Goal: Information Seeking & Learning: Learn about a topic

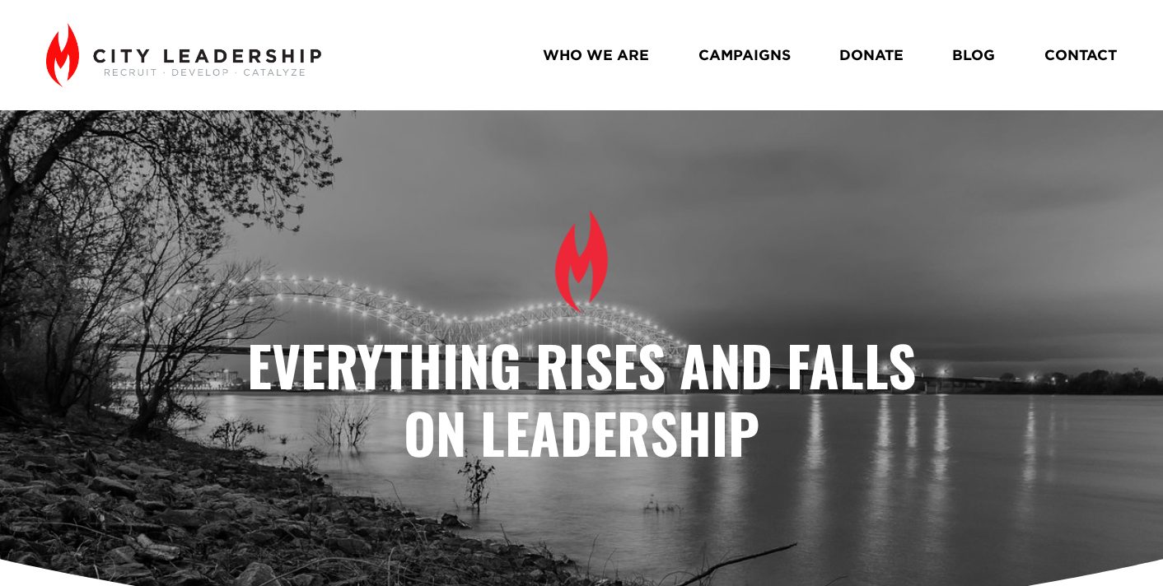
click at [971, 55] on link "BLOG" at bounding box center [973, 55] width 43 height 29
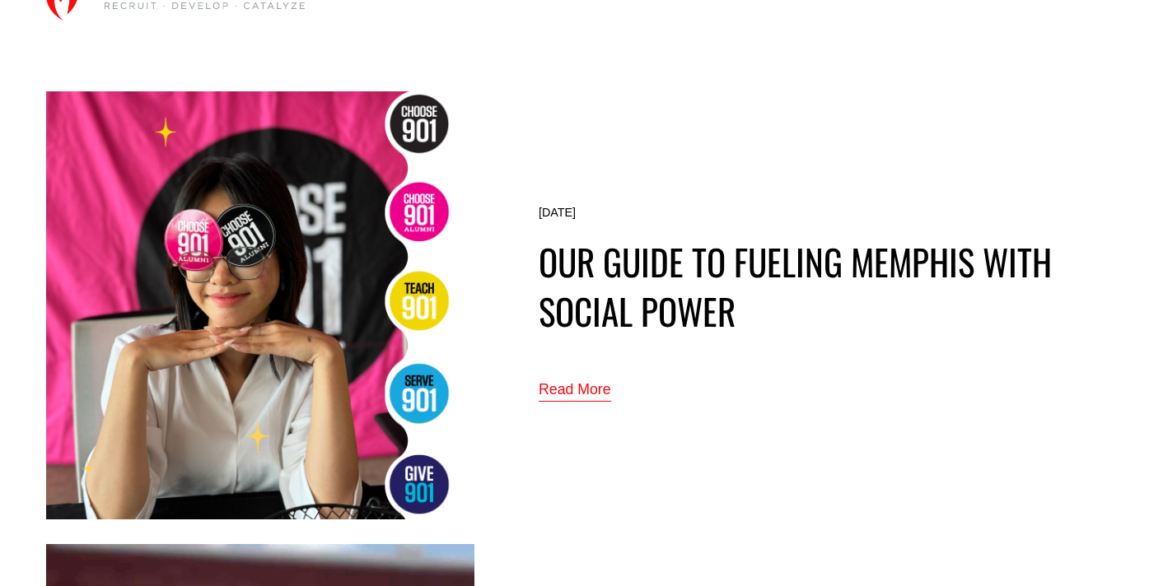
scroll to position [69, 0]
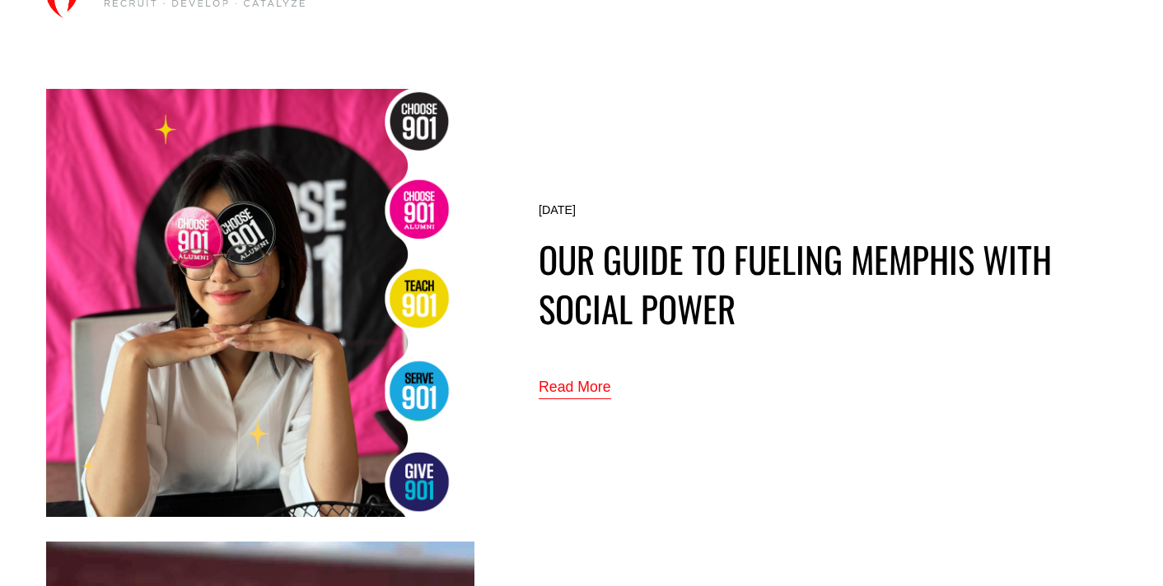
drag, startPoint x: 597, startPoint y: 390, endPoint x: 609, endPoint y: 385, distance: 12.5
click at [597, 390] on link "Read More" at bounding box center [575, 388] width 72 height 27
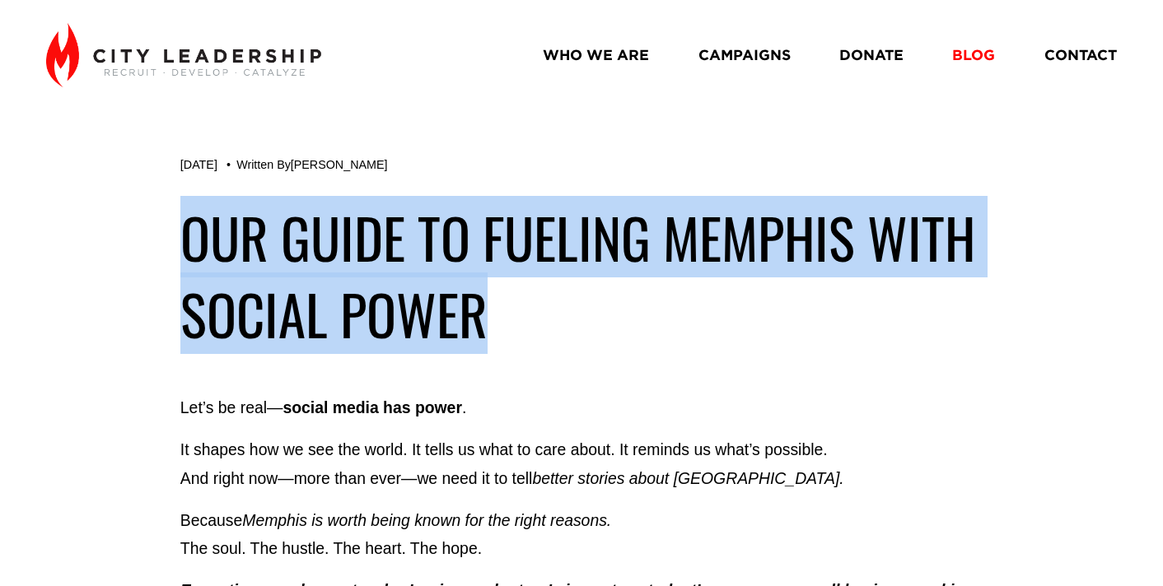
drag, startPoint x: 488, startPoint y: 322, endPoint x: 182, endPoint y: 253, distance: 314.1
click at [182, 253] on h1 "our Guide to Fueling Memphis with Social Power" at bounding box center [581, 275] width 802 height 154
copy h1 "our Guide to Fueling Memphis with Social Power"
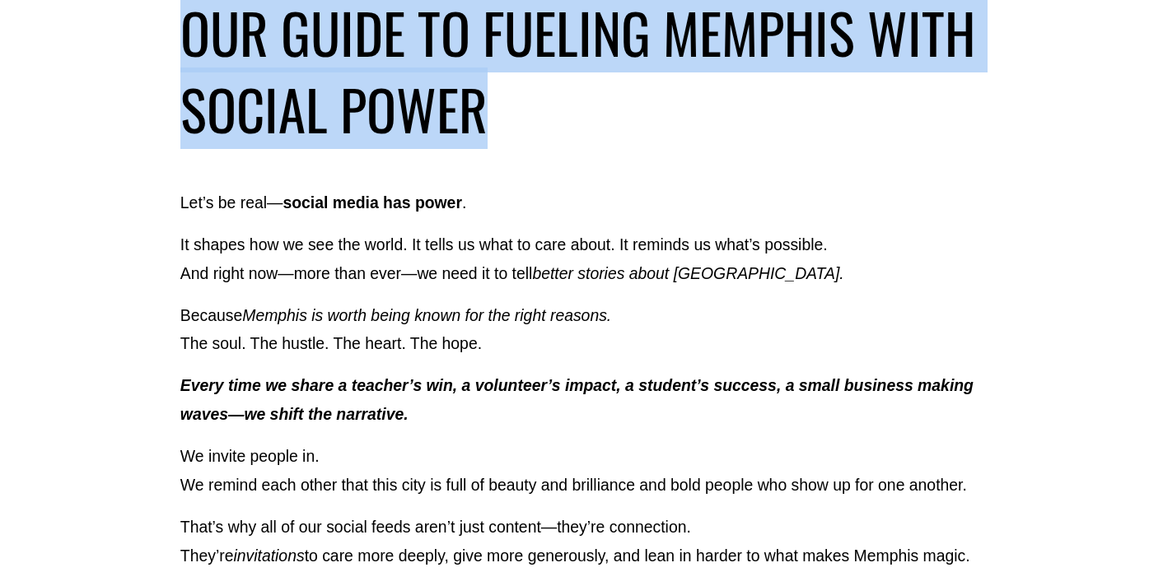
scroll to position [198, 0]
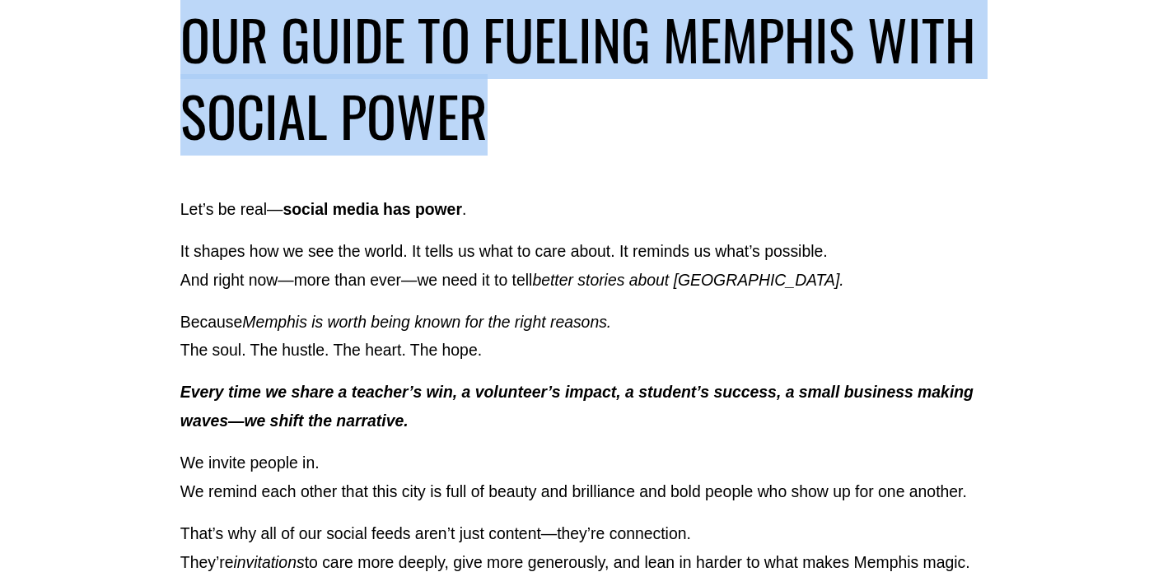
drag, startPoint x: 614, startPoint y: 428, endPoint x: 183, endPoint y: 212, distance: 482.5
copy div "Lor’i do sita— consec adipi eli seddo . Ei tempor inc ut lab etd magna. Al enim…"
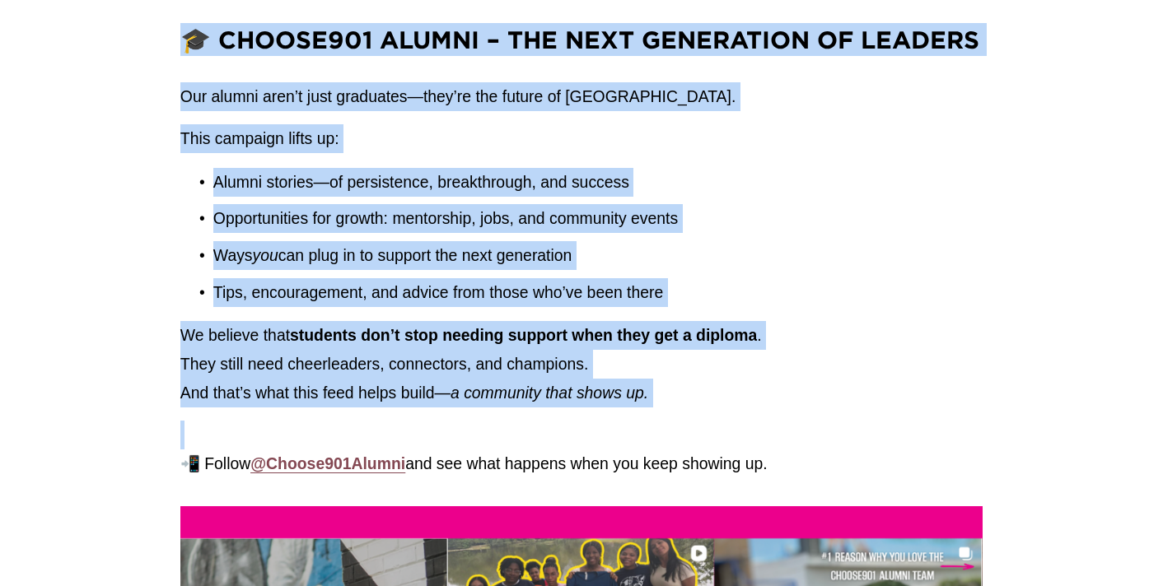
scroll to position [1816, 0]
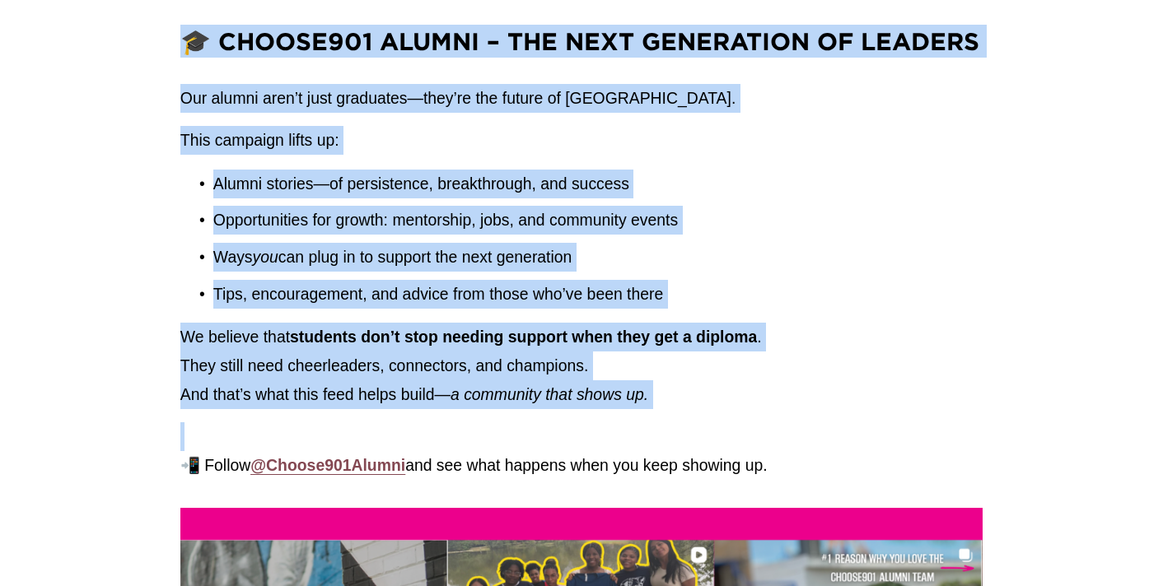
drag, startPoint x: 184, startPoint y: 294, endPoint x: 783, endPoint y: 464, distance: 622.5
click at [783, 465] on div "🎓 Choose901 Alumni – The Next Generation of Leaders Our alumni aren’t just grad…" at bounding box center [581, 252] width 802 height 455
copy div "🎓 Choose901 Alumni – The Next Generation of Leaders Our alumni aren’t just grad…"
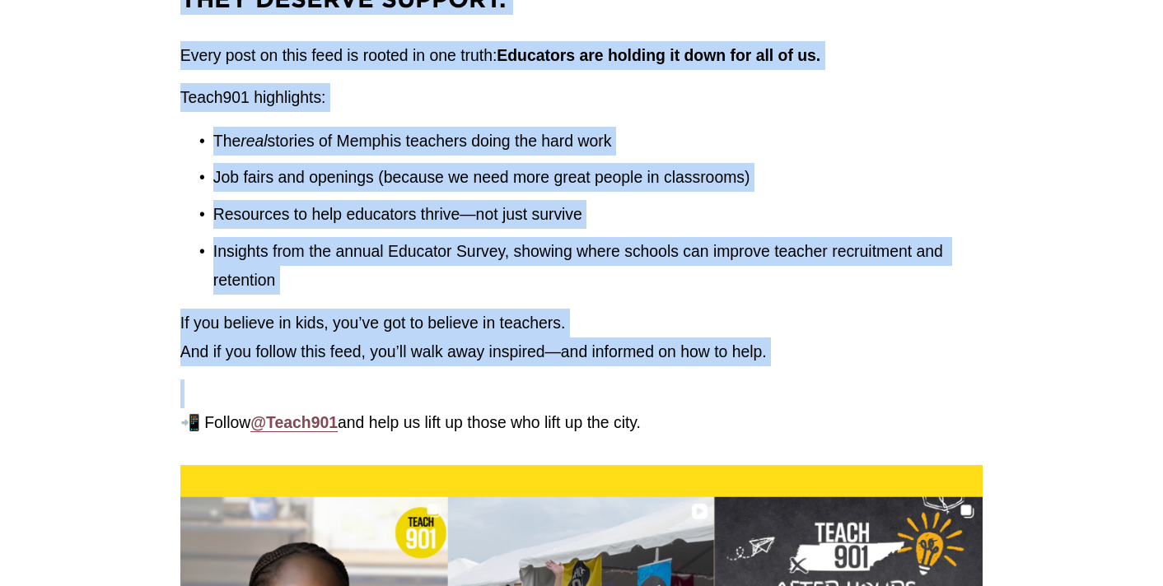
scroll to position [2826, 0]
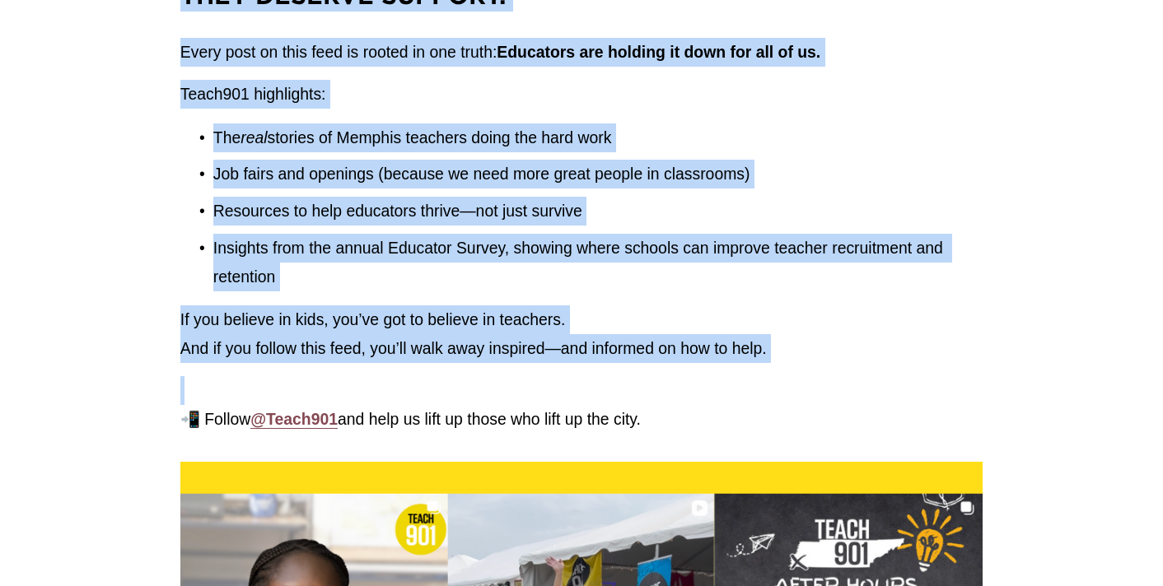
drag, startPoint x: 239, startPoint y: 236, endPoint x: 650, endPoint y: 420, distance: 450.1
click at [650, 420] on div "🍎 Teach901 – Teachers Deserve More Than Praise. They Deserve Support. Every pos…" at bounding box center [581, 190] width 802 height 488
copy div "🍎 Teach901 – Teachers Deserve More Than Praise. They Deserve Support. Every pos…"
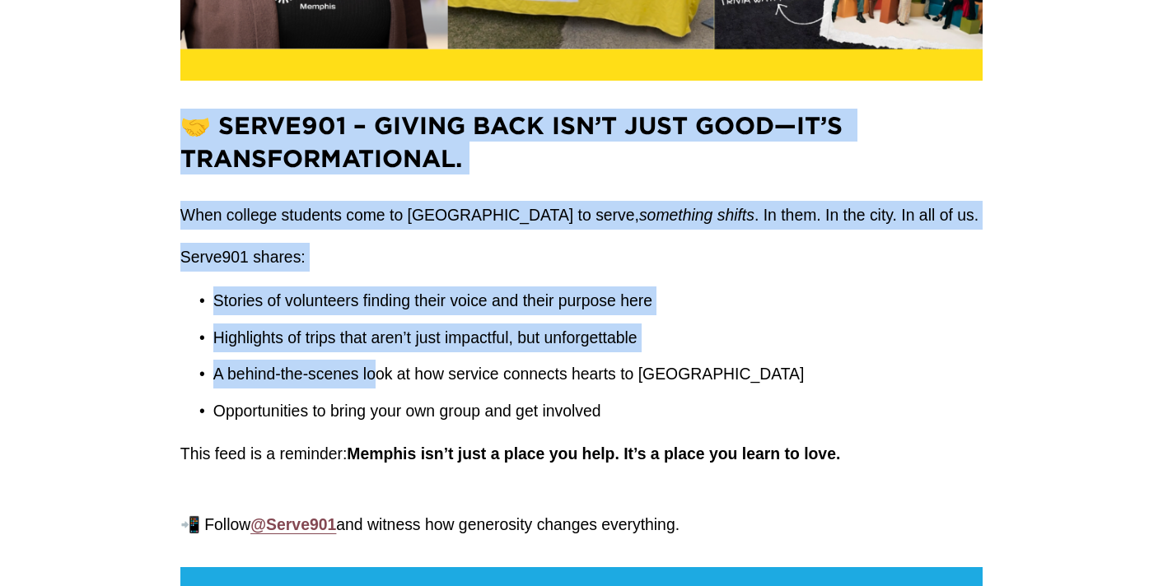
scroll to position [3632, 0]
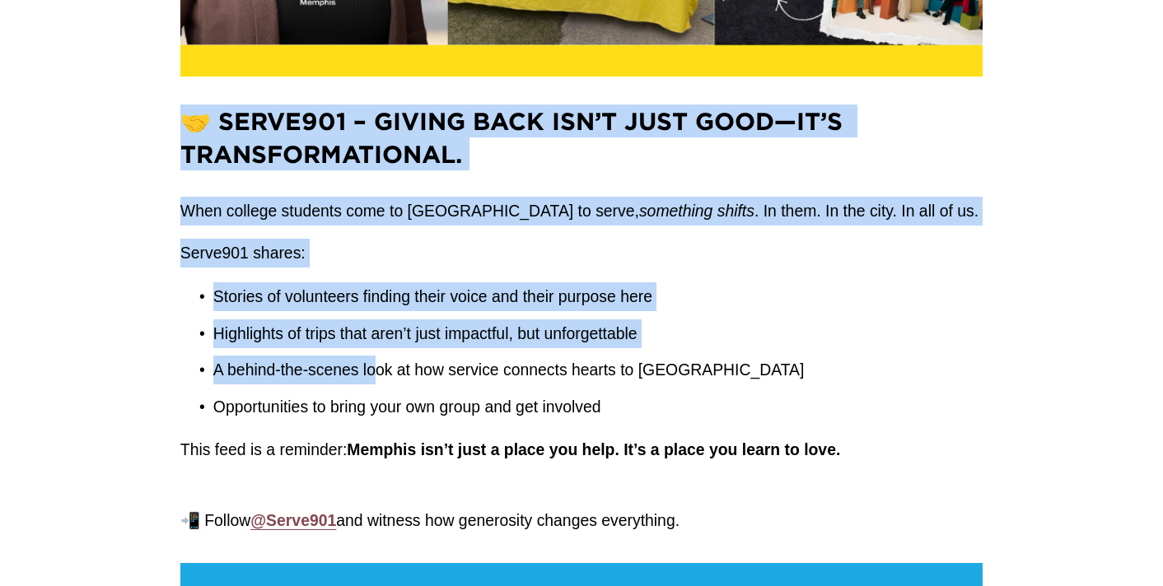
drag, startPoint x: 188, startPoint y: 256, endPoint x: 726, endPoint y: 541, distance: 608.6
click at [726, 541] on div "🤝 Serve901 – Giving Back Isn’t Just Good—It’s Transformational. When college st…" at bounding box center [581, 320] width 830 height 459
copy div "🤝 Serve901 – Giving Back Isn’t Just Good—It’s Transformational. When college st…"
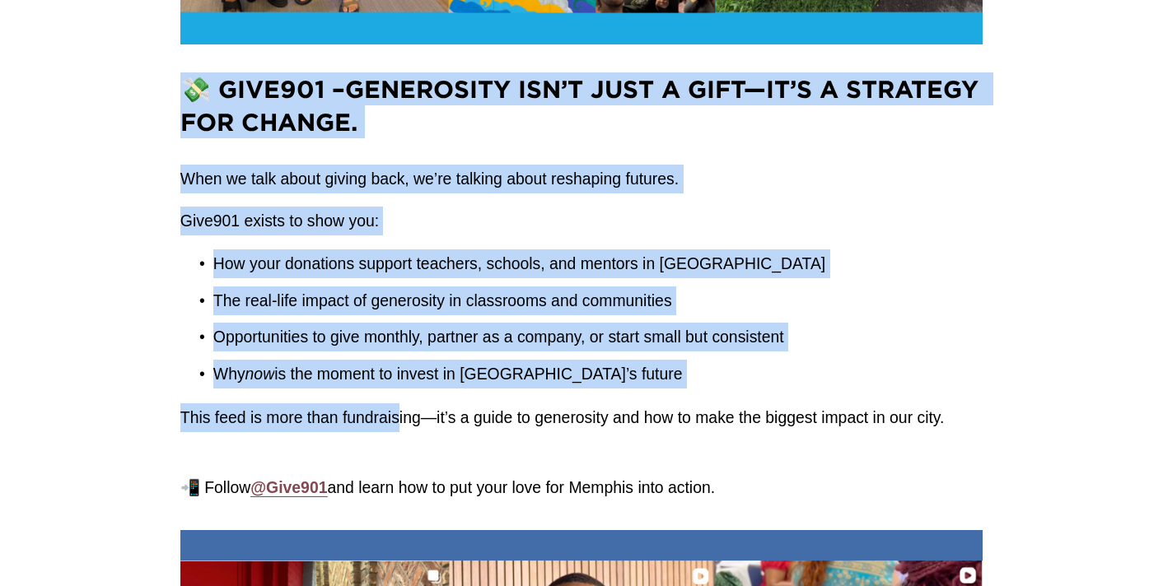
scroll to position [4569, 0]
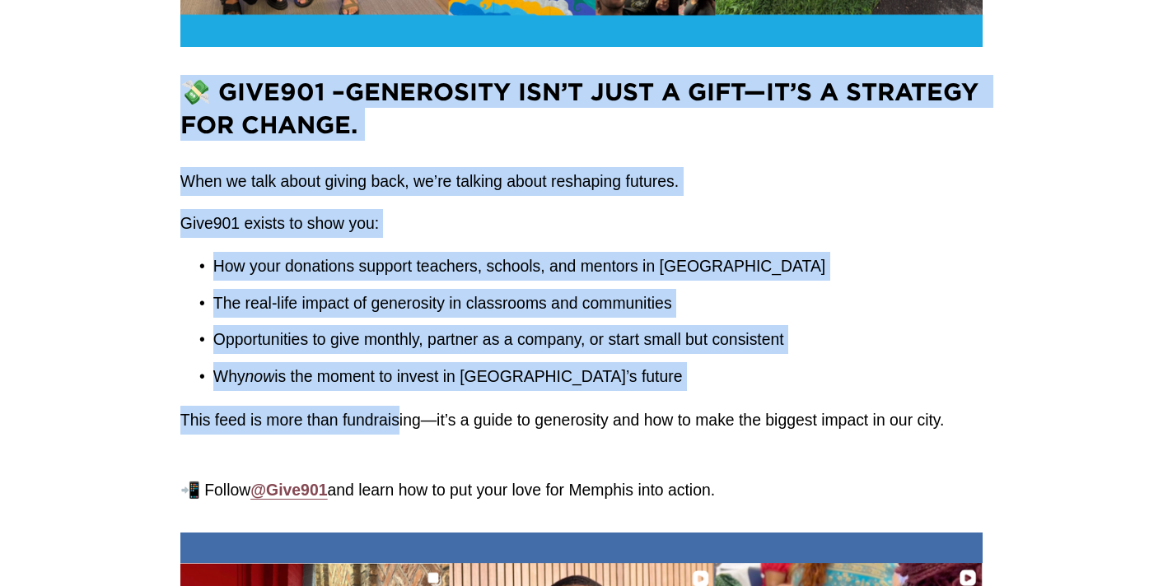
drag, startPoint x: 181, startPoint y: 212, endPoint x: 736, endPoint y: 504, distance: 627.0
click at [736, 505] on div "💸 Give901 – Generosity Isn’t Just a Gift—It’s a Strategy for Change. When we ta…" at bounding box center [581, 290] width 802 height 431
copy div "💸 Give901 – Generosity Isn’t Just a Gift—It’s a Strategy for Change. When we ta…"
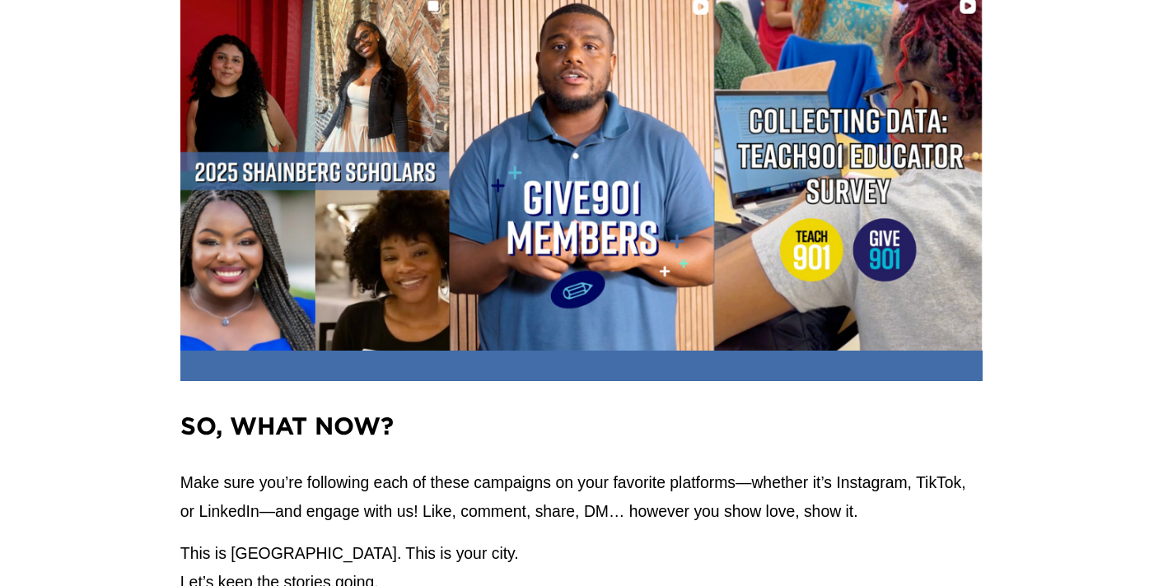
scroll to position [5284, 0]
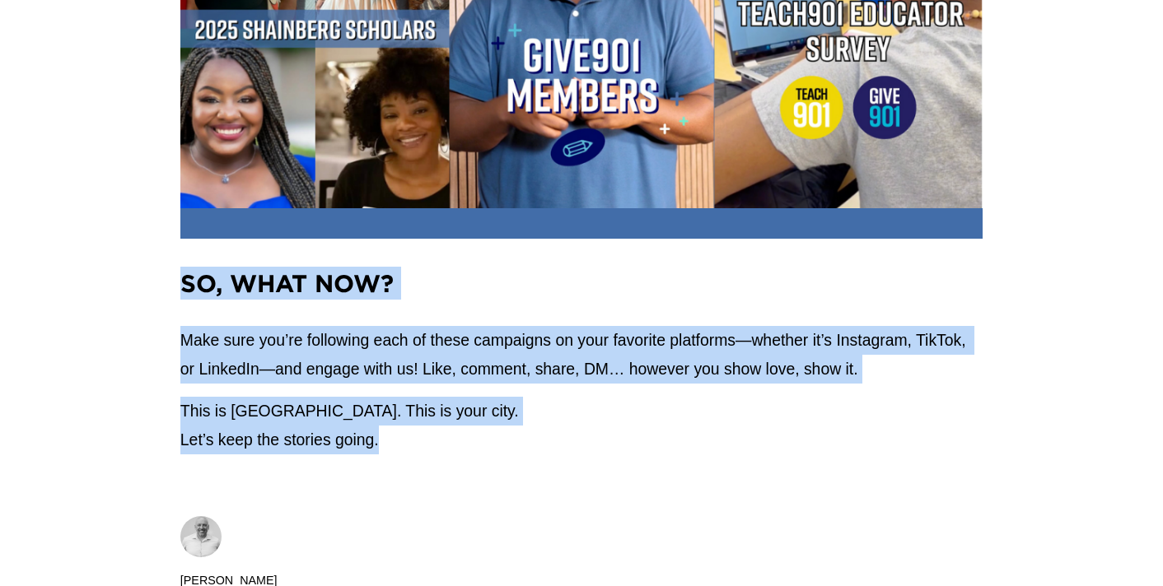
drag, startPoint x: 407, startPoint y: 454, endPoint x: 178, endPoint y: 299, distance: 276.4
click at [178, 299] on div "So, what now? Make sure you’re following each of these campaigns on your favori…" at bounding box center [581, 361] width 830 height 216
copy div "So, what now? Make sure you’re following each of these campaigns on your favori…"
